Goal: Task Accomplishment & Management: Use online tool/utility

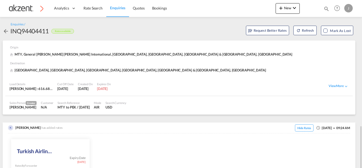
scroll to position [108, 0]
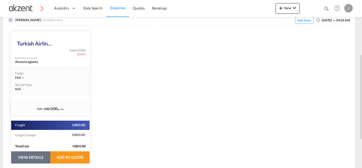
click at [27, 158] on button "VIEW DETAILS" at bounding box center [30, 158] width 39 height 12
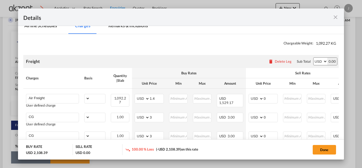
scroll to position [91, 0]
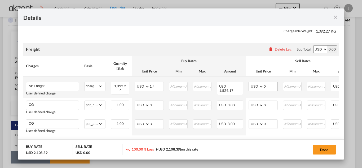
select select "chargeable_weight"
select select "per_hawb"
select select "per_awb"
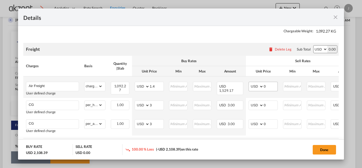
select select "per_shipment"
click at [271, 88] on input "0" at bounding box center [271, 86] width 14 height 8
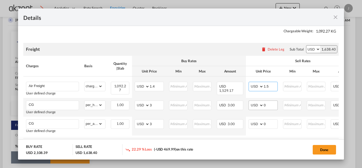
type input "1.5"
click at [269, 107] on input "0" at bounding box center [271, 105] width 14 height 8
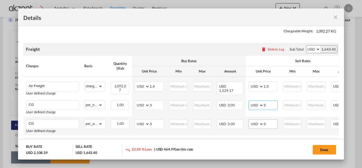
type input "5"
click at [267, 122] on input "0" at bounding box center [271, 124] width 14 height 8
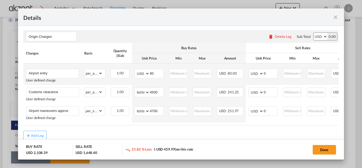
scroll to position [205, 0]
type input "5"
click at [272, 73] on input "0" at bounding box center [271, 73] width 14 height 8
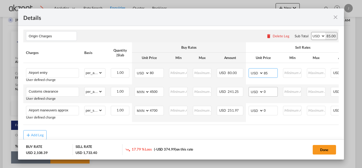
type input "85"
click at [268, 91] on input "0" at bounding box center [271, 91] width 14 height 8
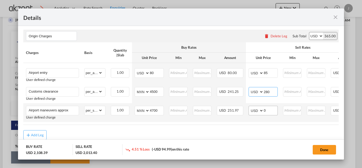
type input "280"
click at [269, 112] on input "0" at bounding box center [271, 110] width 14 height 8
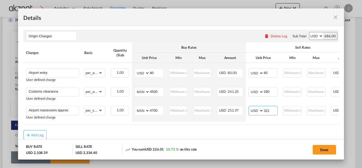
type input "321"
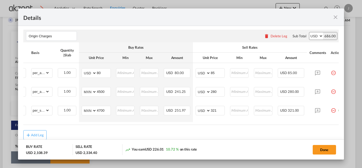
scroll to position [0, 60]
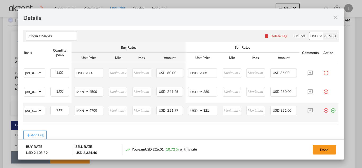
click at [334, 110] on md-icon "icon-plus-circle-outline green-400-fg" at bounding box center [332, 108] width 5 height 5
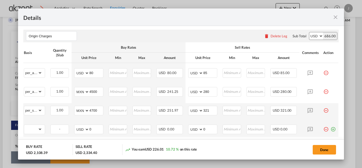
click at [332, 130] on md-icon "icon-plus-circle-outline green-400-fg" at bounding box center [332, 127] width 5 height 5
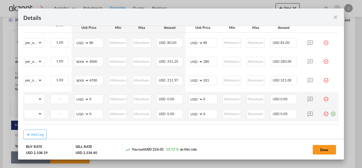
click at [334, 115] on md-icon "icon-plus-circle-outline green-400-fg" at bounding box center [332, 111] width 5 height 5
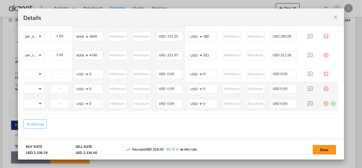
click at [335, 104] on md-icon "icon-plus-circle-outline green-400-fg" at bounding box center [332, 101] width 5 height 5
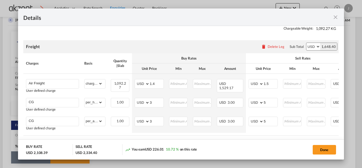
scroll to position [95, 0]
